Goal: Task Accomplishment & Management: Use online tool/utility

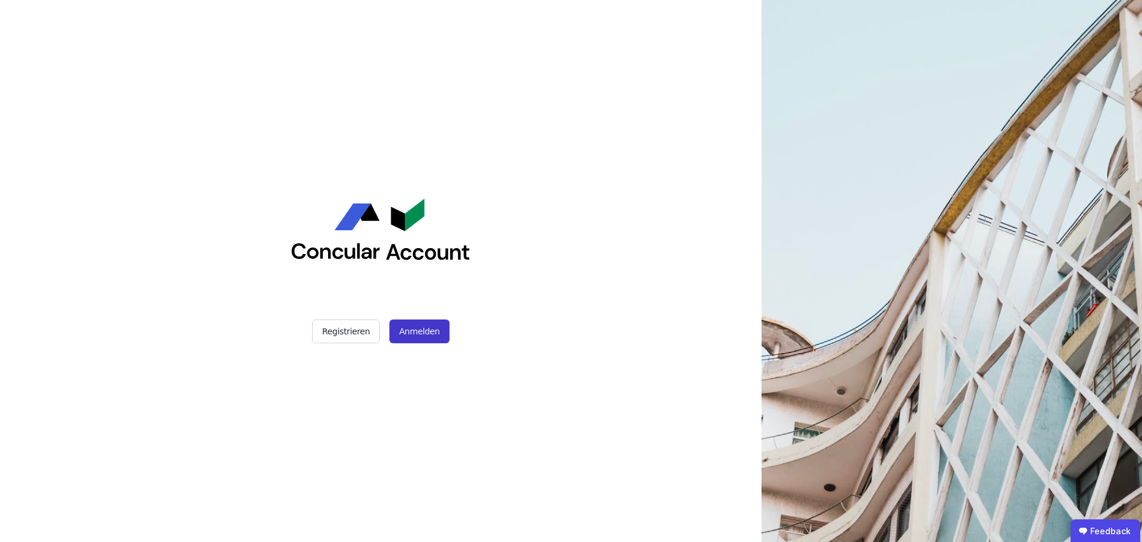
click at [414, 337] on button "Anmelden" at bounding box center [419, 332] width 60 height 24
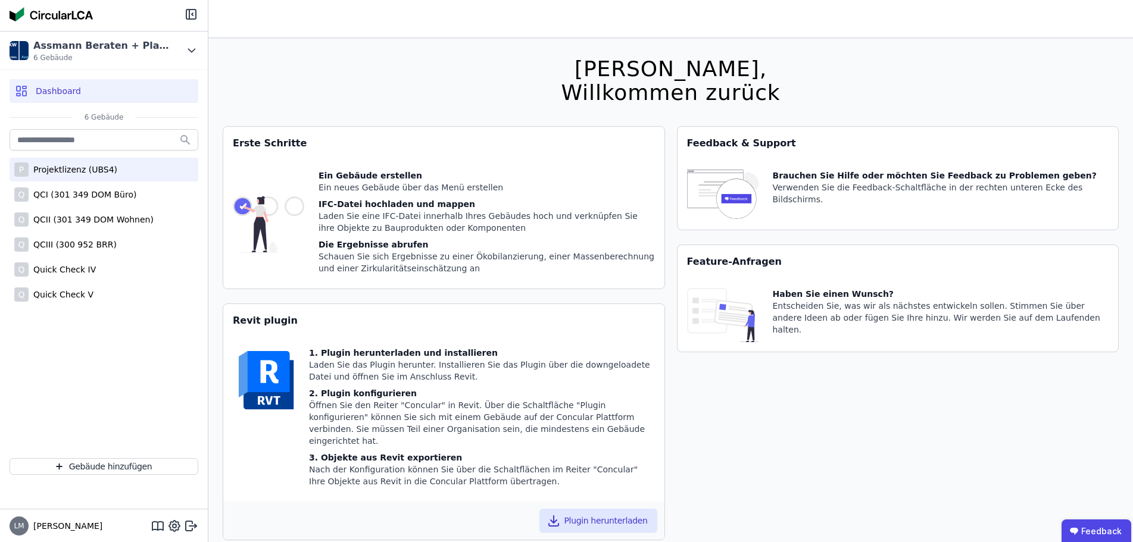
click at [95, 169] on div "Projektlizenz (UBS4)" at bounding box center [73, 170] width 89 height 12
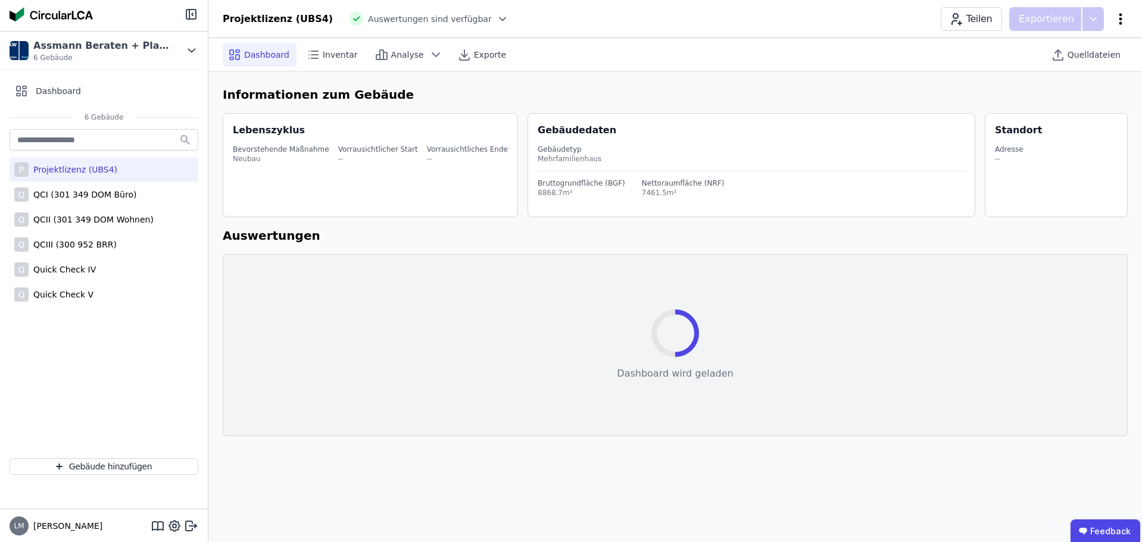
click at [1118, 20] on icon at bounding box center [1121, 19] width 14 height 14
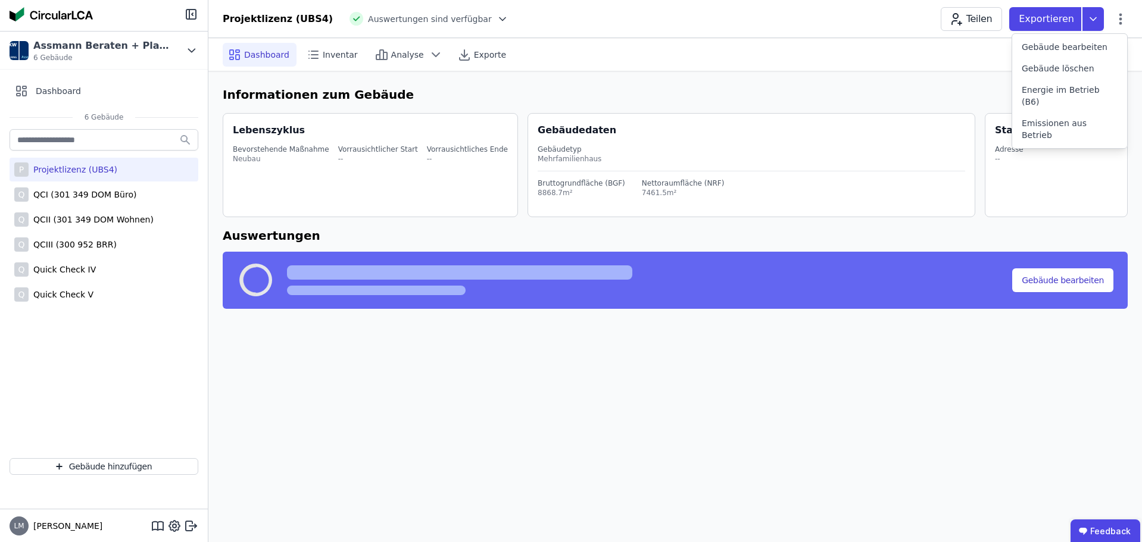
select select "*"
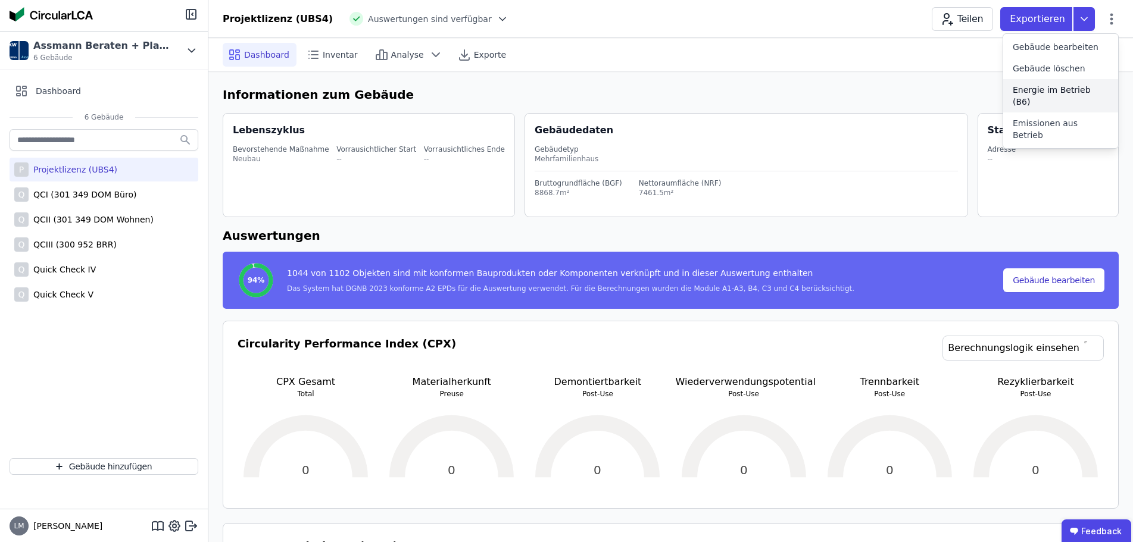
click at [1054, 93] on span "Energie im Betrieb (B6)" at bounding box center [1061, 96] width 96 height 24
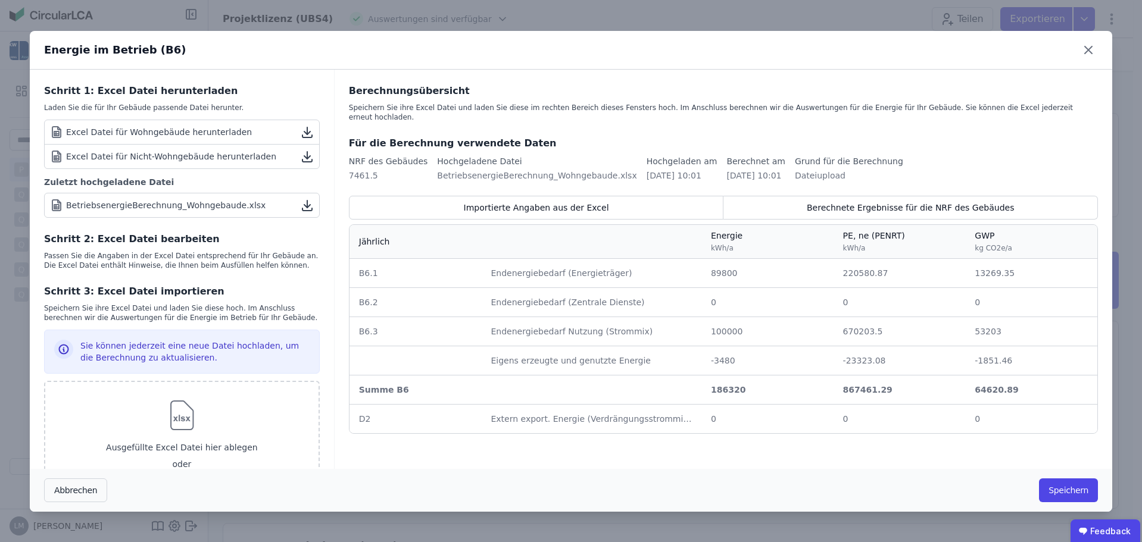
click at [304, 133] on icon at bounding box center [307, 133] width 6 height 3
click at [1086, 48] on icon at bounding box center [1088, 49] width 19 height 19
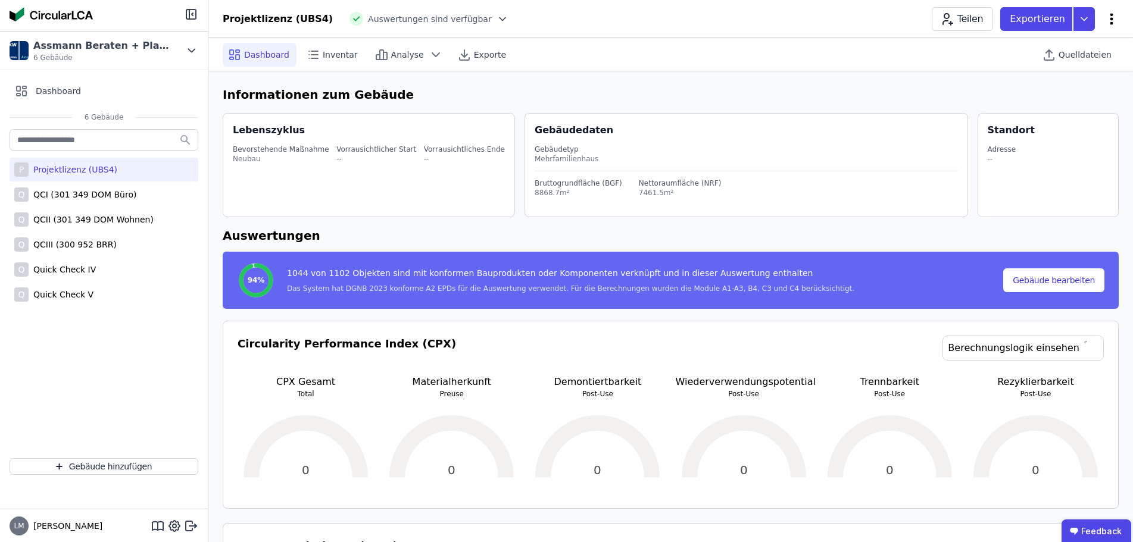
click at [1113, 18] on icon at bounding box center [1112, 19] width 14 height 14
click at [1084, 117] on span "Emissionen aus Betrieb" at bounding box center [1061, 129] width 96 height 24
